Goal: Ask a question

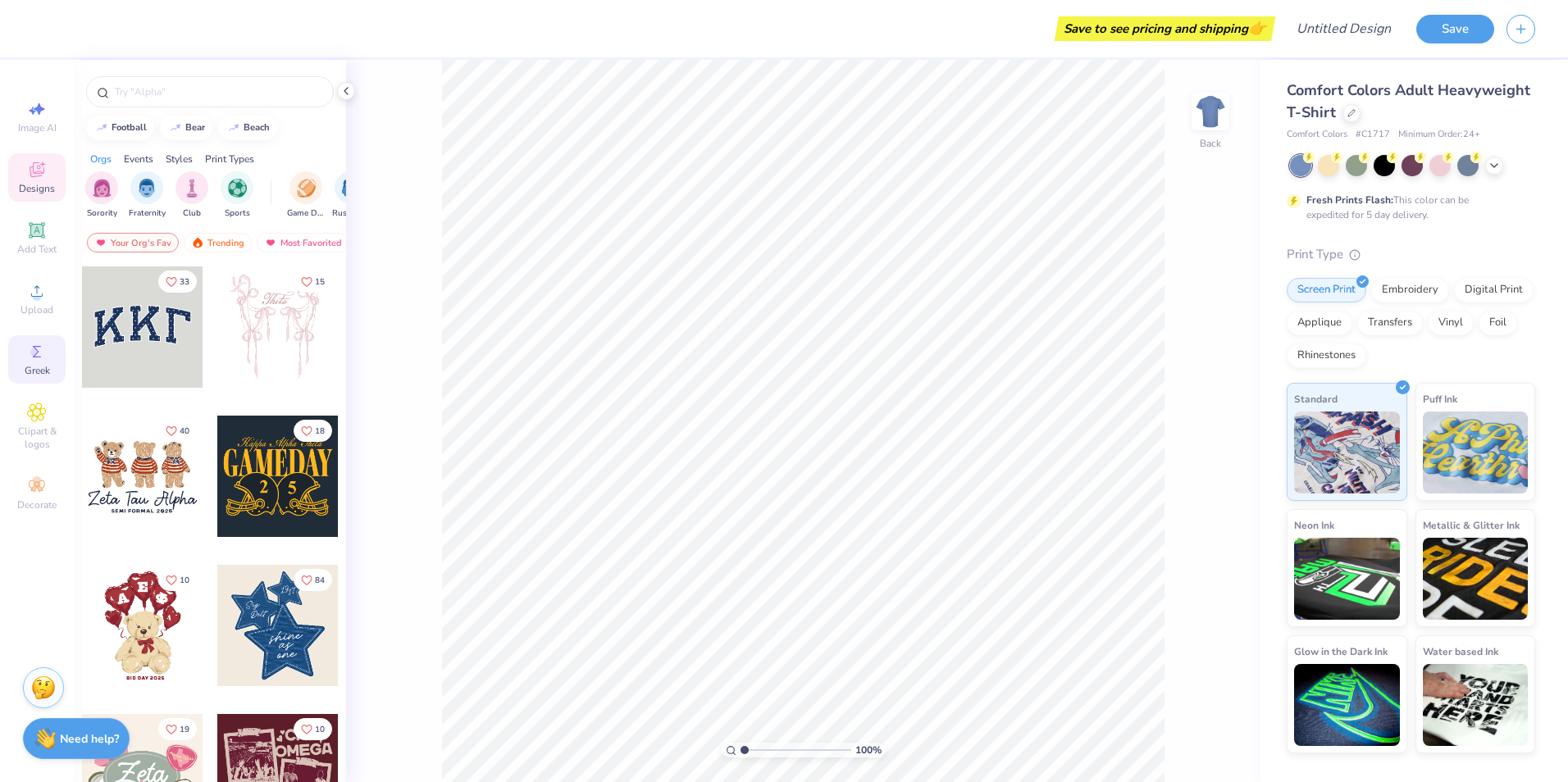
click at [36, 362] on div "Greek" at bounding box center [36, 359] width 58 height 48
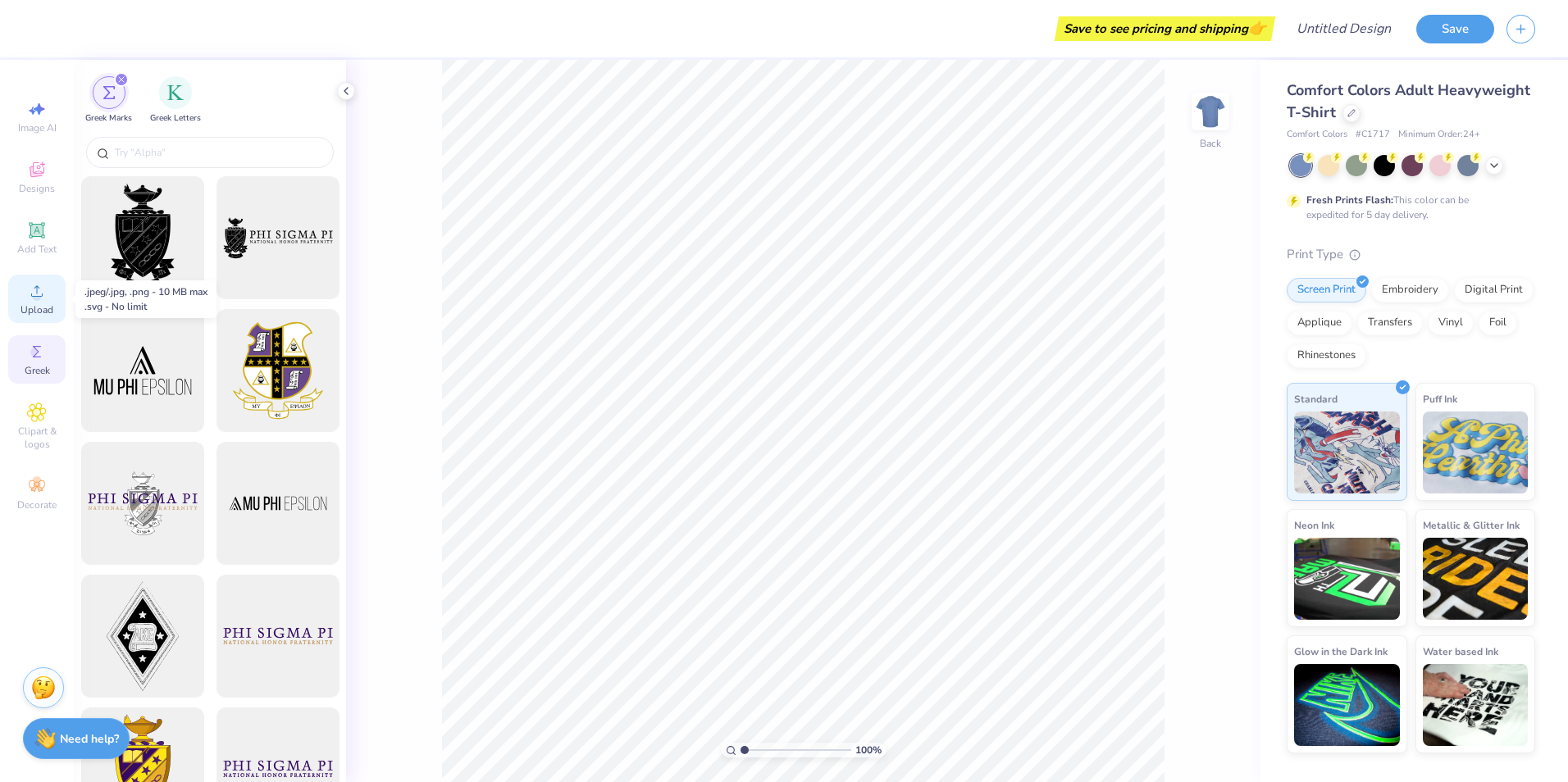
click at [34, 302] on div "Upload" at bounding box center [36, 298] width 58 height 48
click at [413, 42] on div "Save to see pricing and shipping 👉" at bounding box center [658, 28] width 1226 height 58
click at [50, 740] on img at bounding box center [45, 736] width 21 height 21
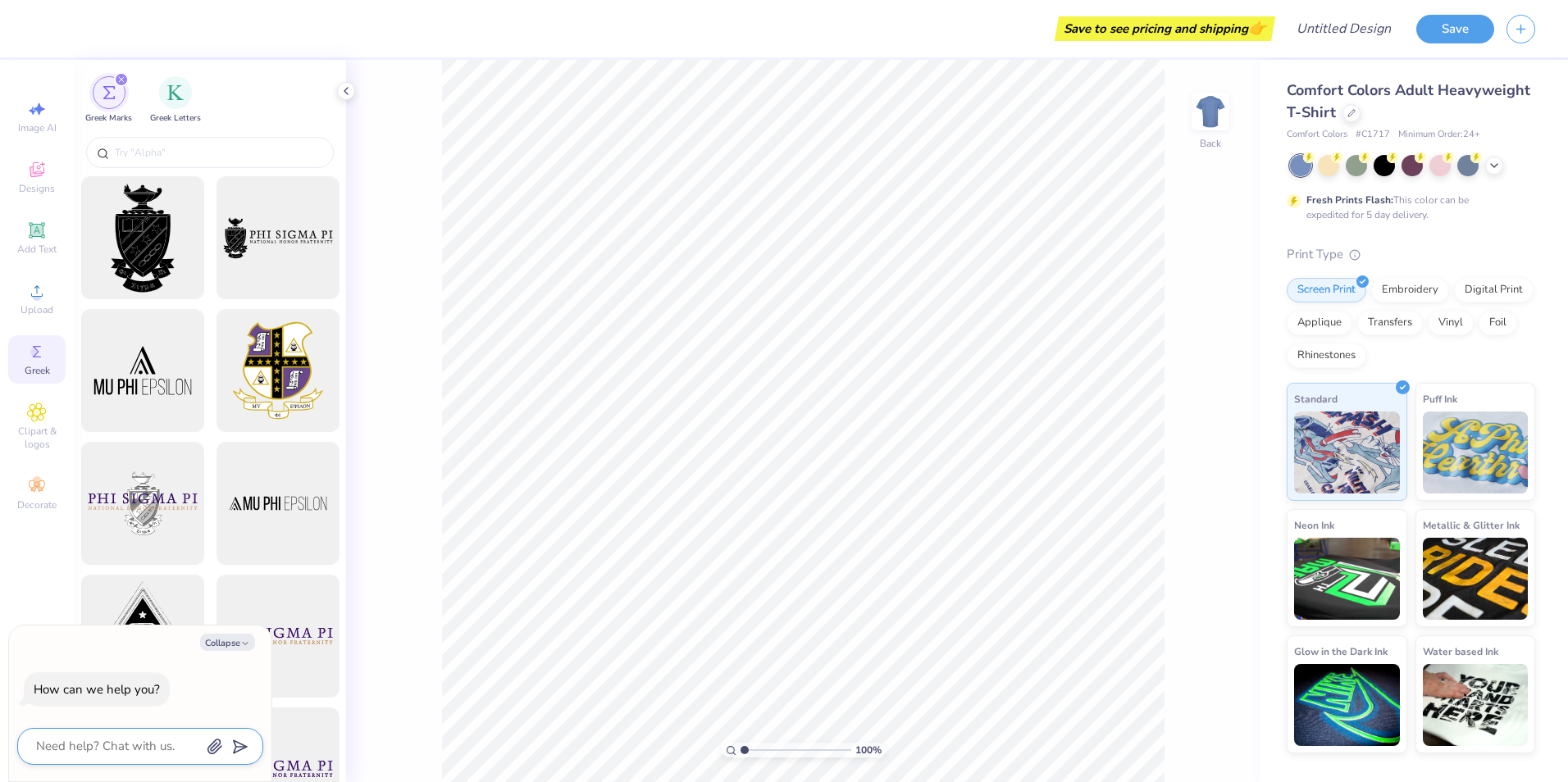
click at [114, 746] on textarea at bounding box center [117, 746] width 166 height 22
type textarea "x"
click at [50, 574] on div "Image AI Designs Add Text Upload Greek Clipart & logos Decorate" at bounding box center [36, 421] width 74 height 723
drag, startPoint x: 50, startPoint y: 574, endPoint x: 31, endPoint y: 578, distance: 19.4
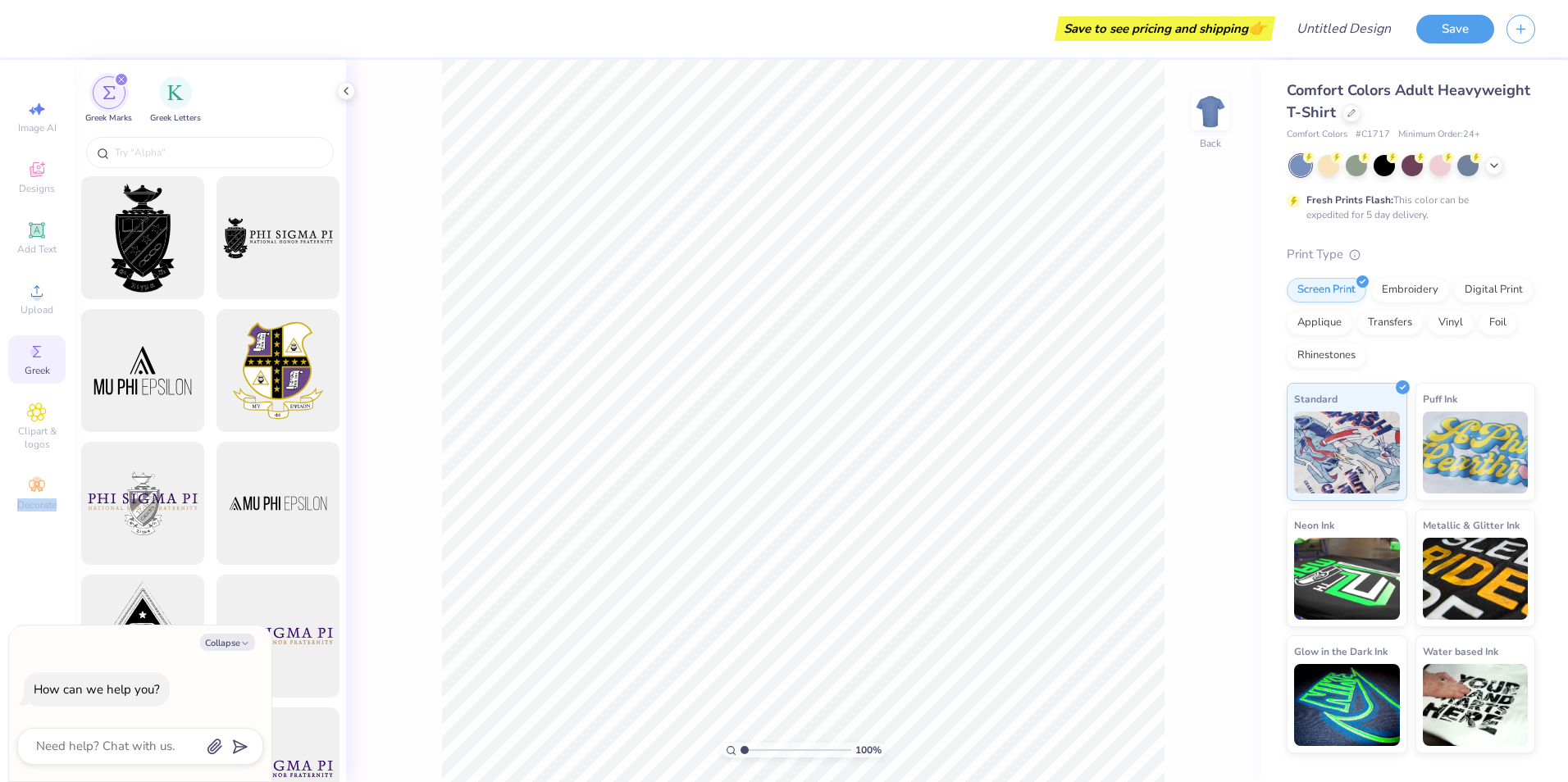
click at [31, 578] on div "Image AI Designs Add Text Upload Greek Clipart & logos Decorate" at bounding box center [36, 421] width 74 height 723
click at [91, 695] on div "How can we help you?" at bounding box center [97, 690] width 126 height 16
click at [84, 740] on textarea at bounding box center [117, 746] width 166 height 22
type textarea "h"
type textarea "x"
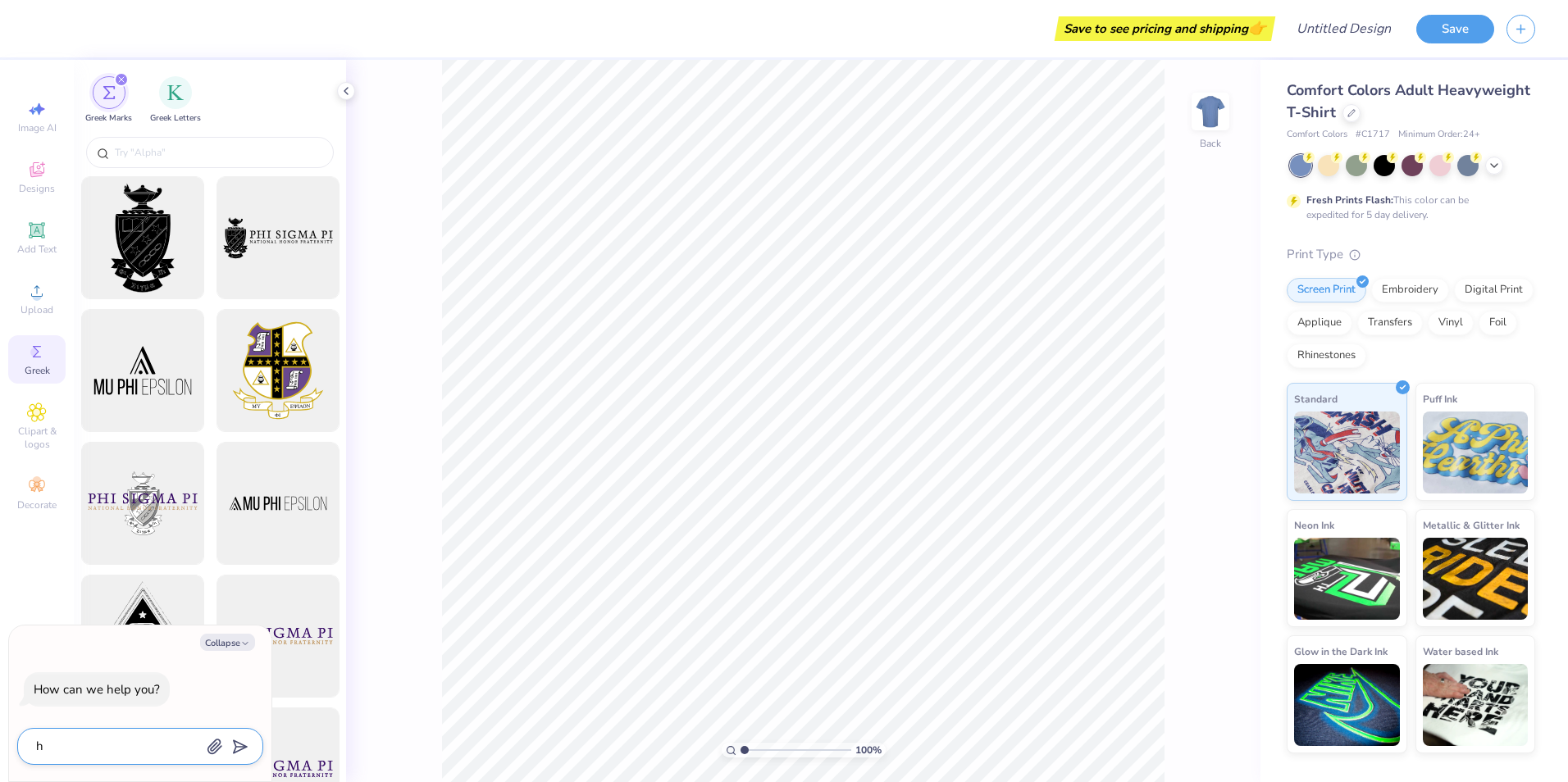
type textarea "hi"
type textarea "x"
type textarea "hi"
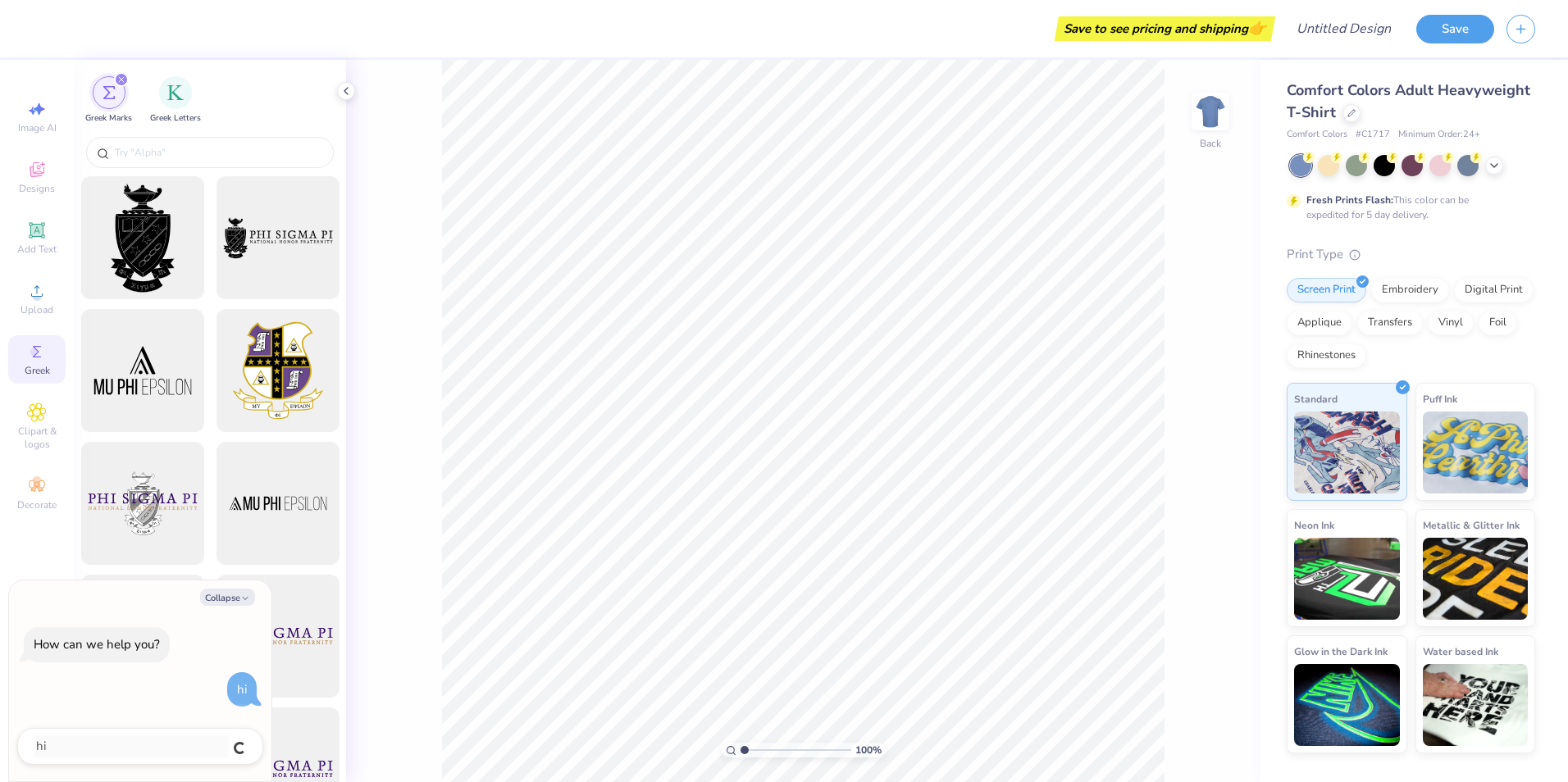
type textarea "x"
click at [234, 596] on button "Collapse" at bounding box center [227, 596] width 55 height 17
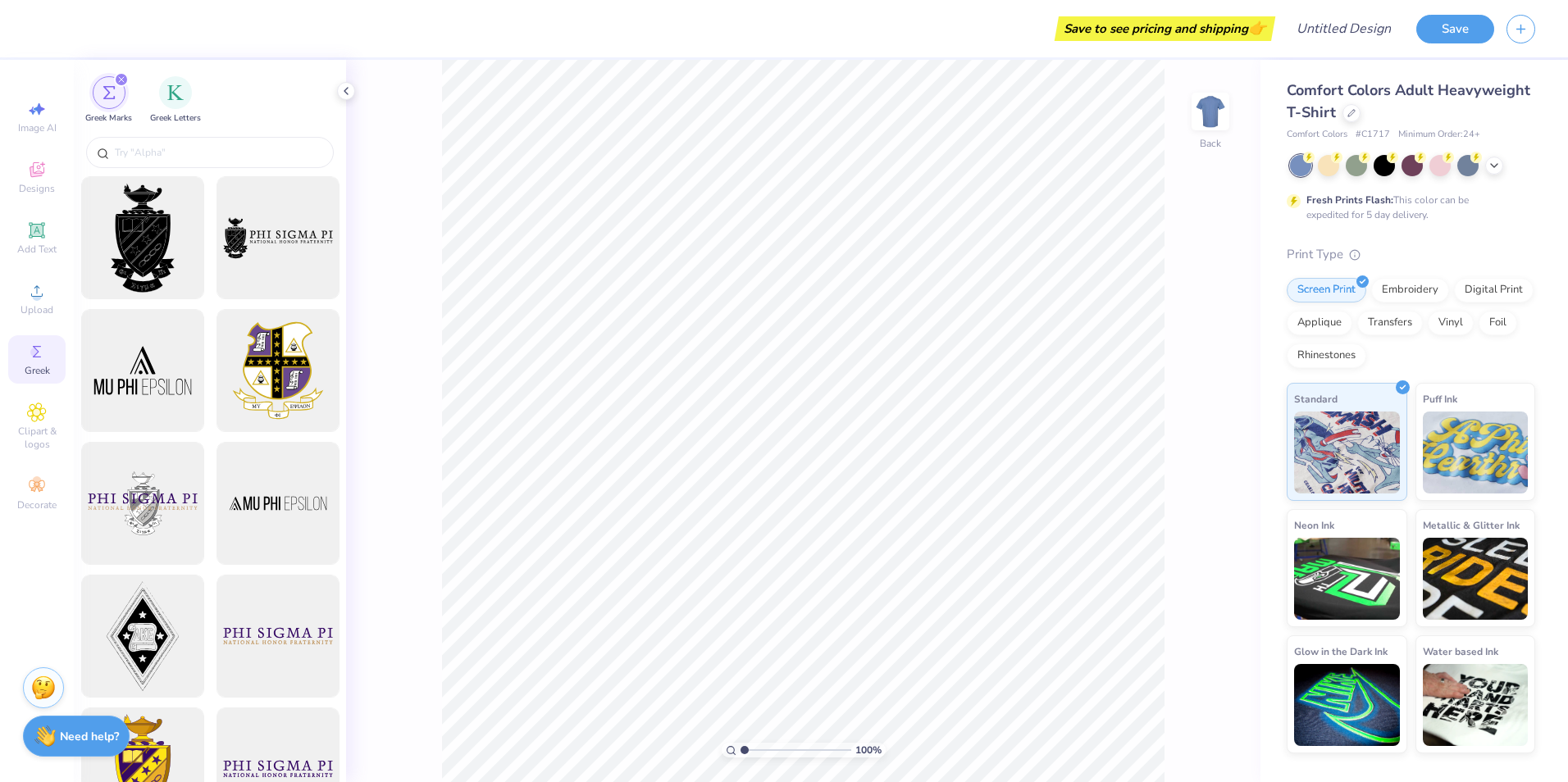
click at [81, 743] on strong "Need help?" at bounding box center [89, 737] width 59 height 16
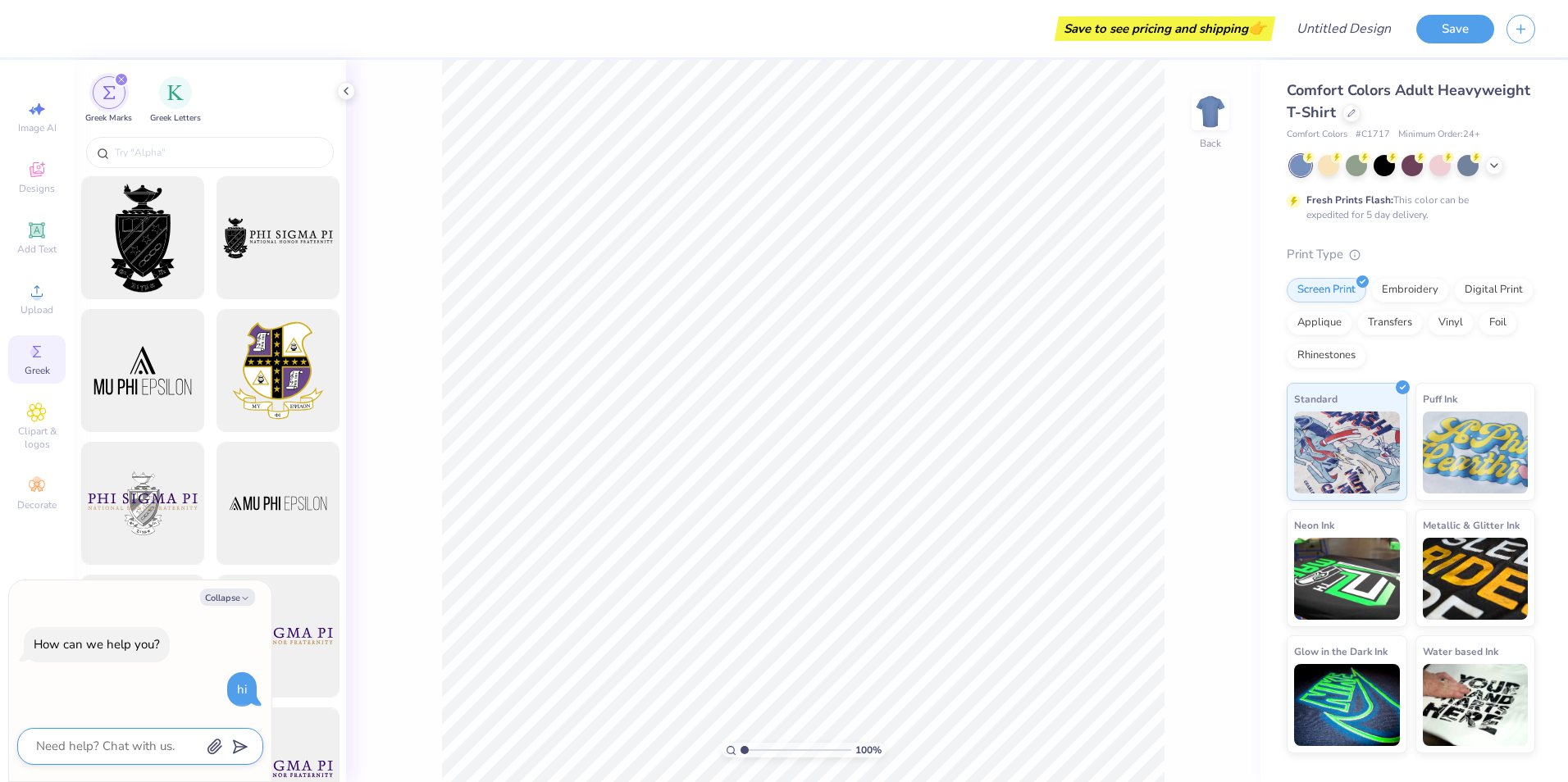
click at [101, 740] on textarea at bounding box center [117, 746] width 166 height 22
click at [226, 599] on button "Collapse" at bounding box center [227, 596] width 55 height 17
type textarea "x"
